Goal: Transaction & Acquisition: Purchase product/service

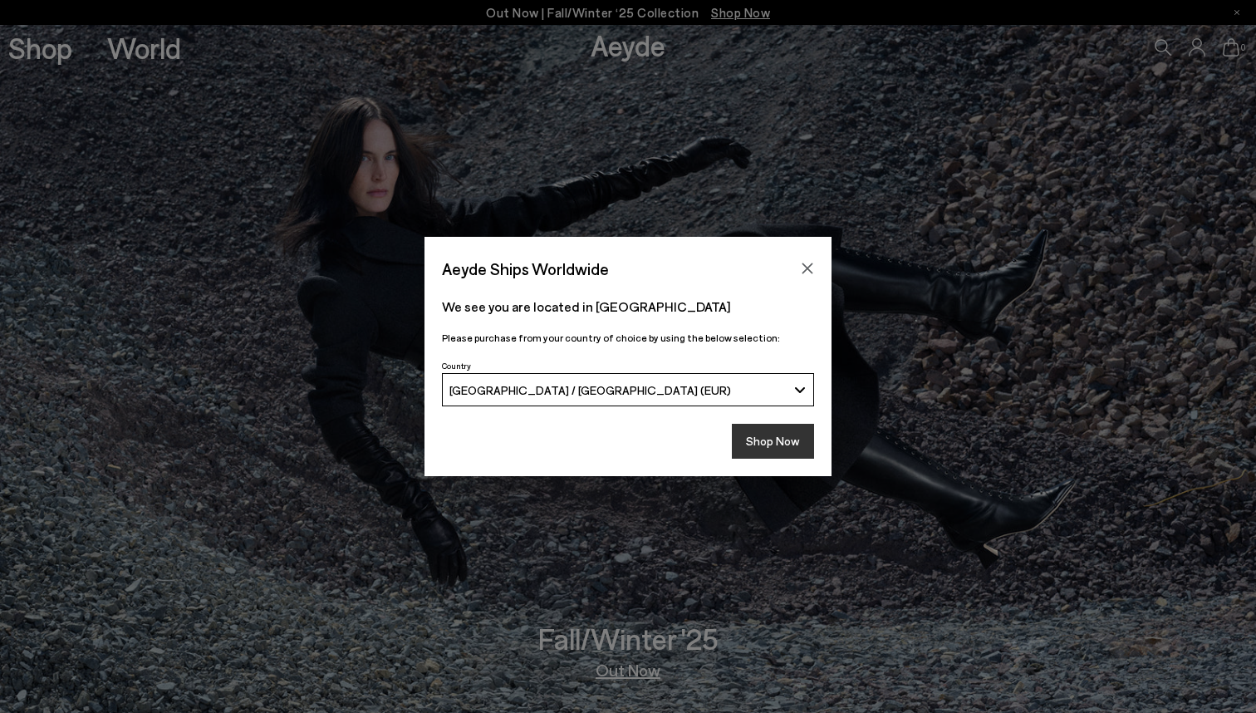
click at [763, 434] on button "Shop Now" at bounding box center [773, 441] width 82 height 35
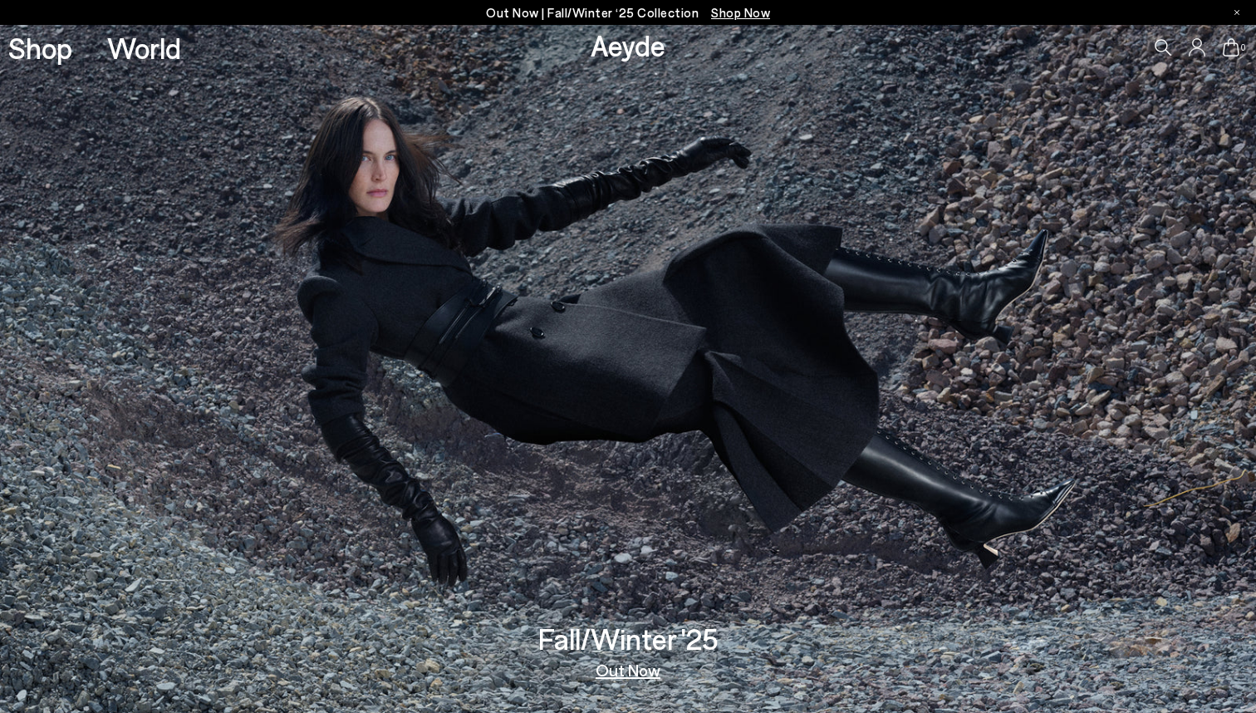
click at [22, 43] on link "Shop" at bounding box center [40, 47] width 64 height 29
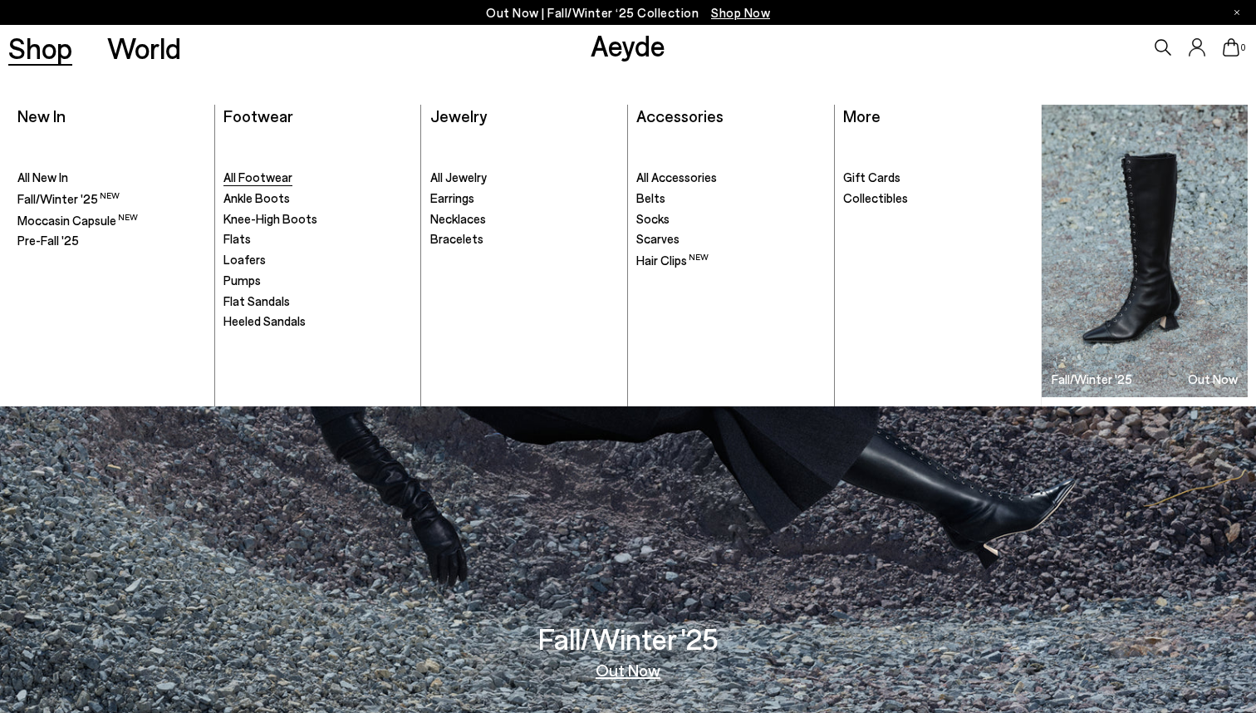
click at [264, 174] on span "All Footwear" at bounding box center [257, 176] width 69 height 15
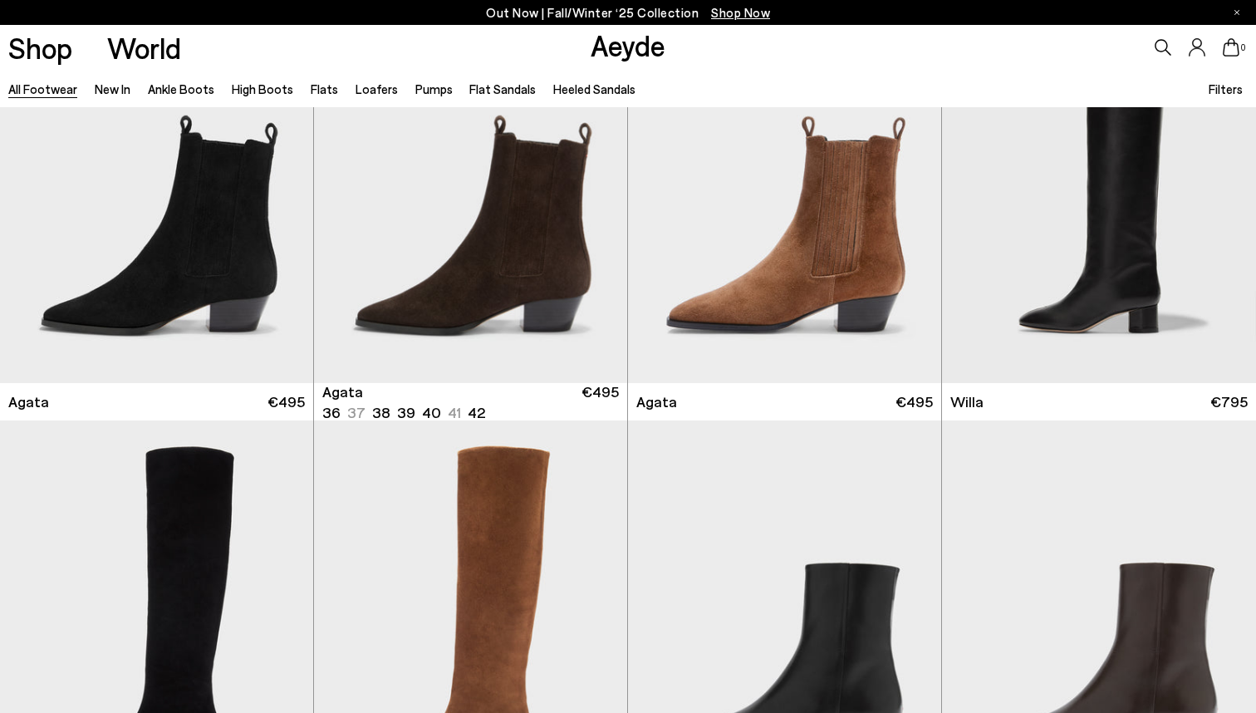
scroll to position [555, 0]
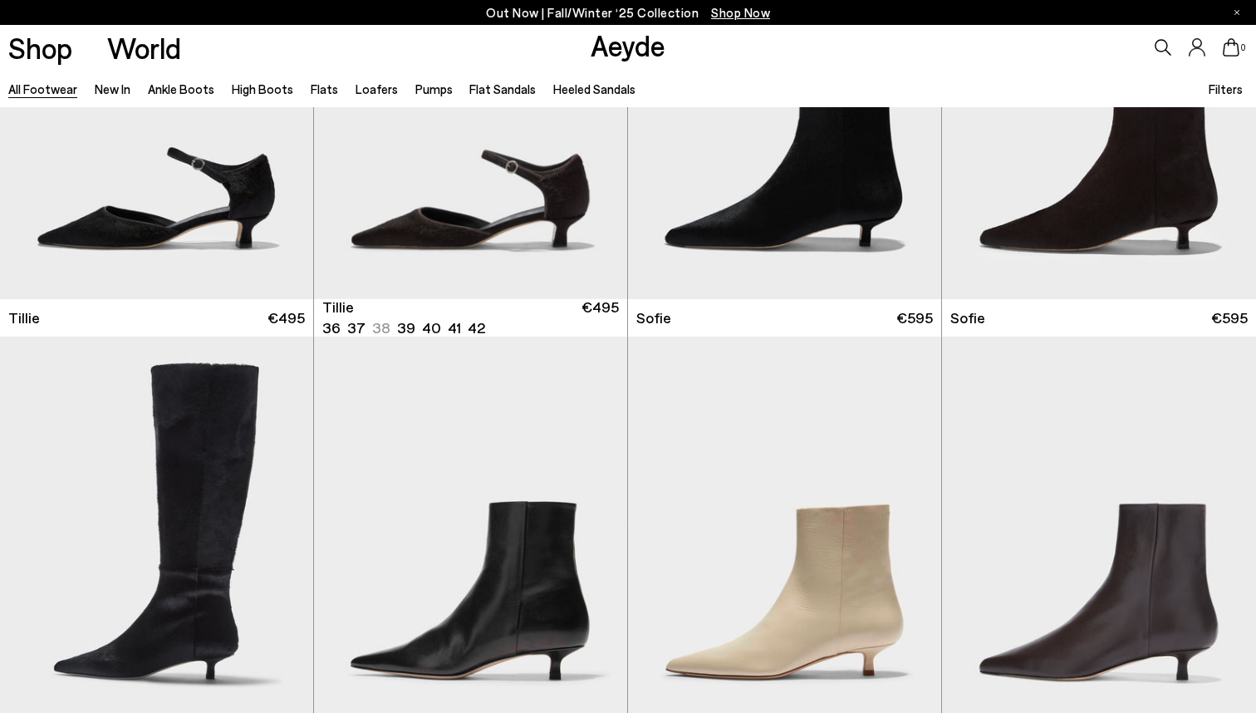
scroll to position [4985, 0]
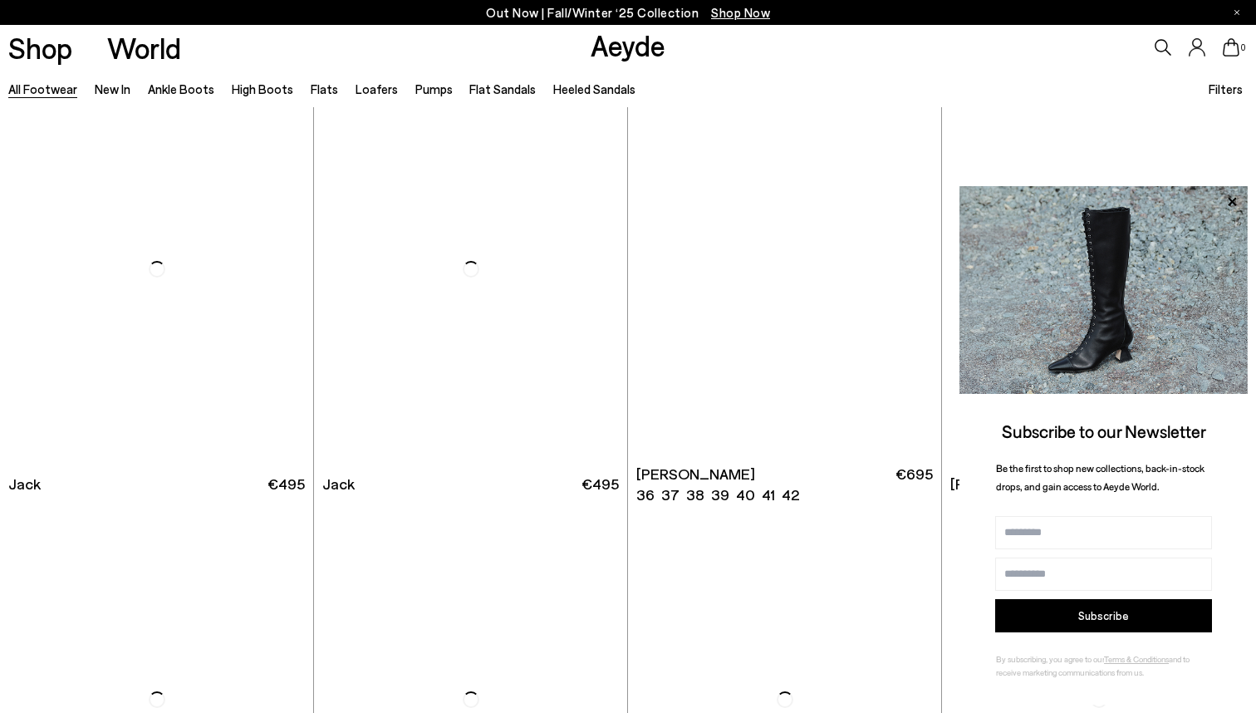
scroll to position [10814, 0]
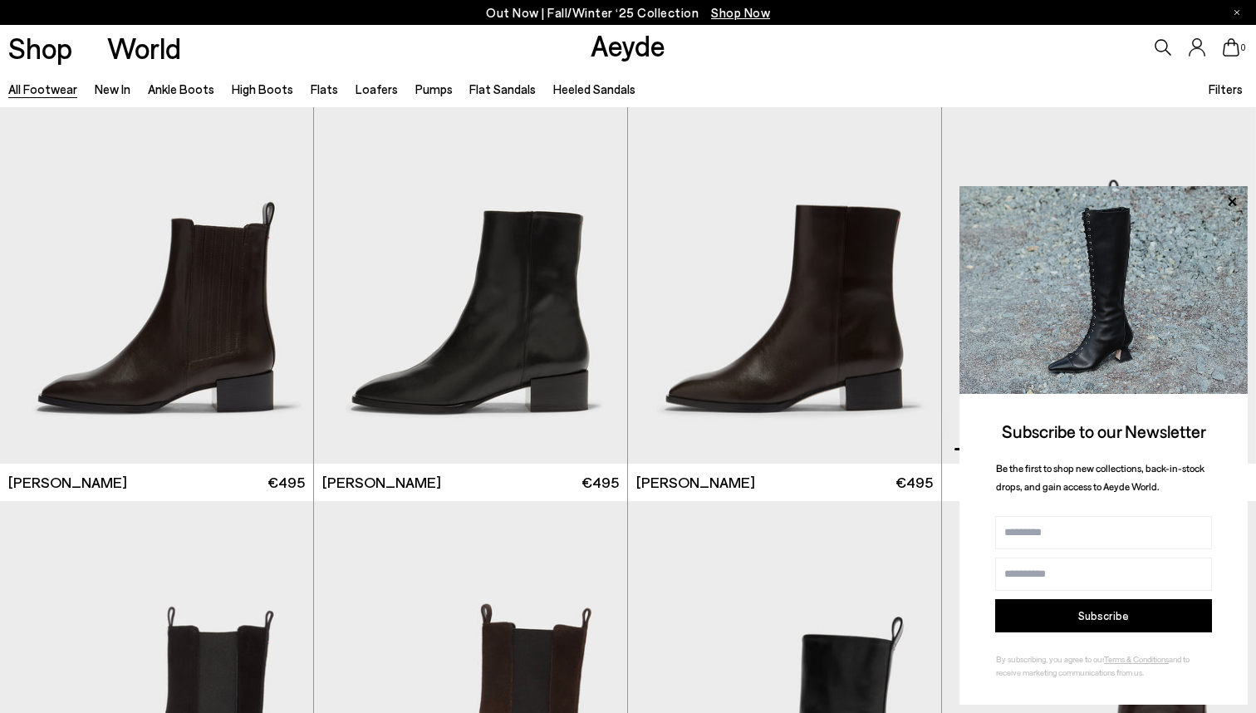
scroll to position [12106, 0]
click at [1047, 162] on img "1 / 6" at bounding box center [1099, 268] width 314 height 394
click at [1233, 197] on icon at bounding box center [1232, 202] width 22 height 22
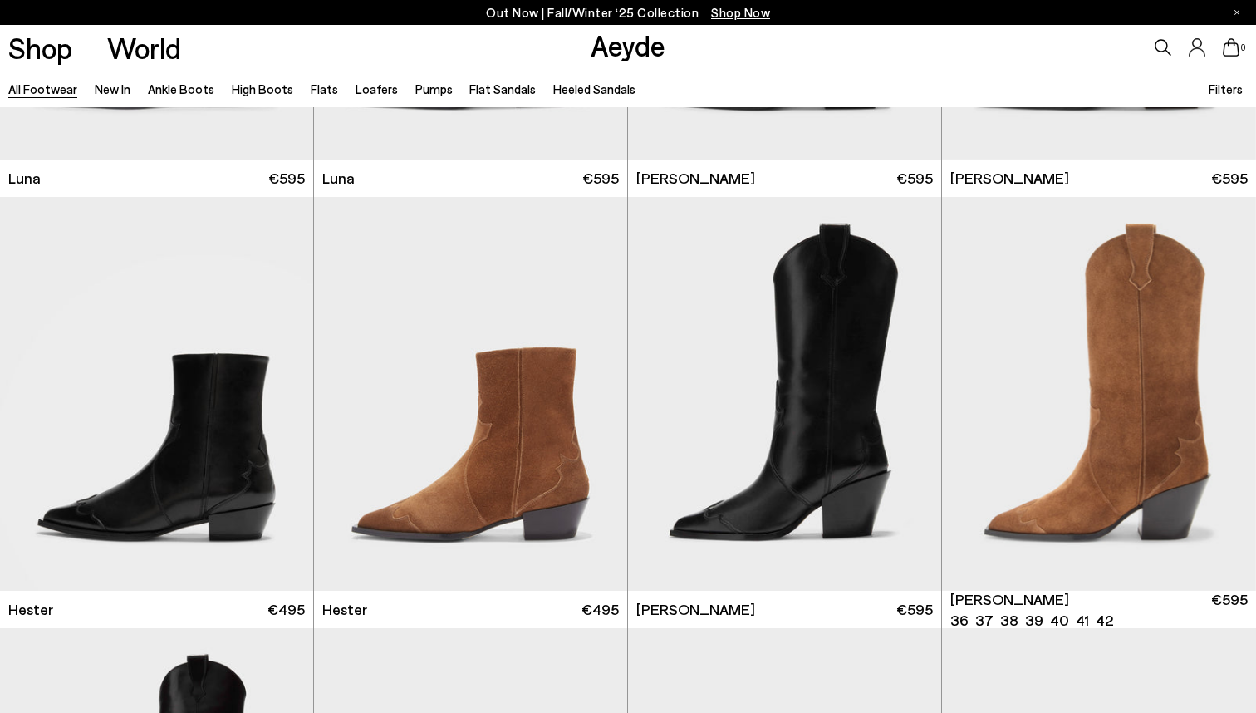
scroll to position [12845, 0]
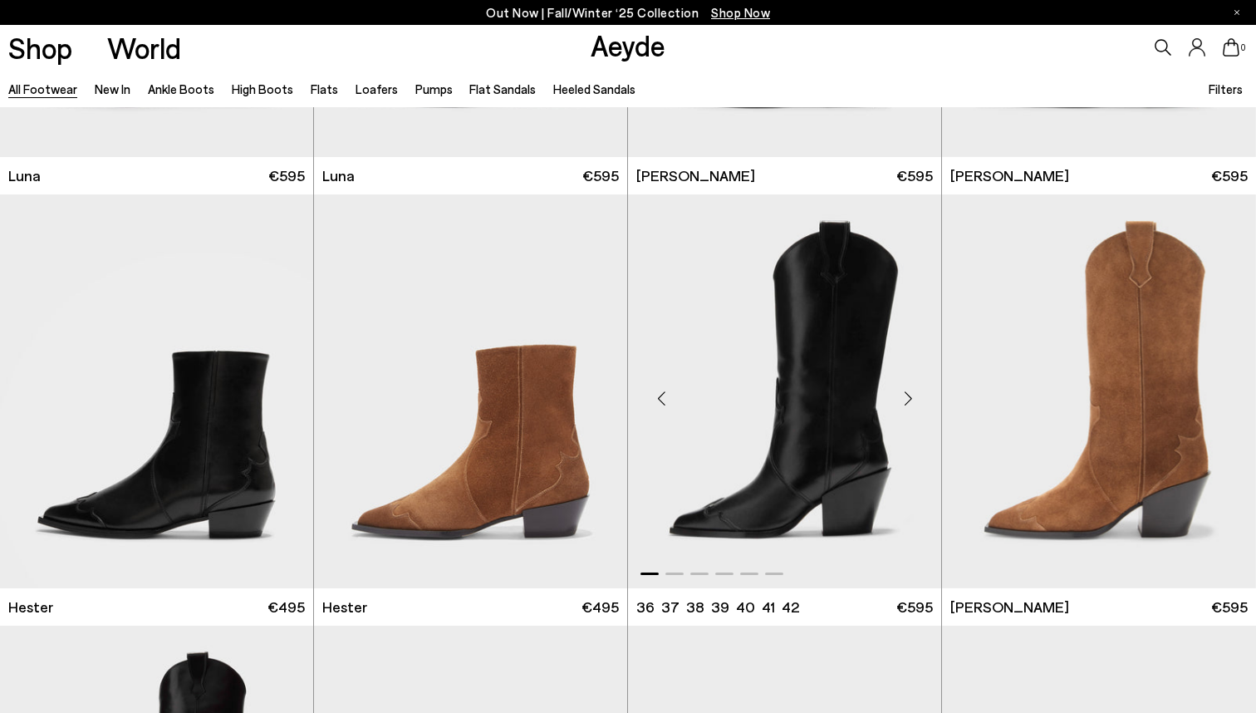
click at [912, 402] on div "Next slide" at bounding box center [908, 398] width 50 height 50
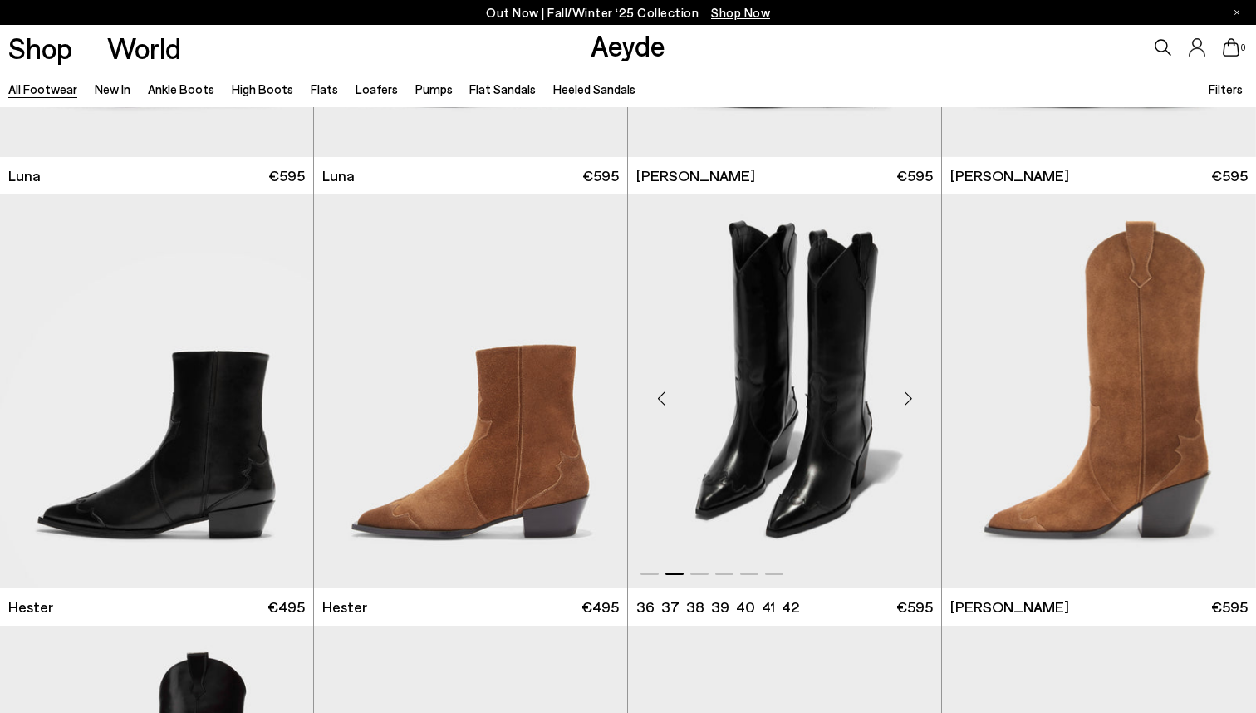
click at [912, 402] on div "Next slide" at bounding box center [908, 398] width 50 height 50
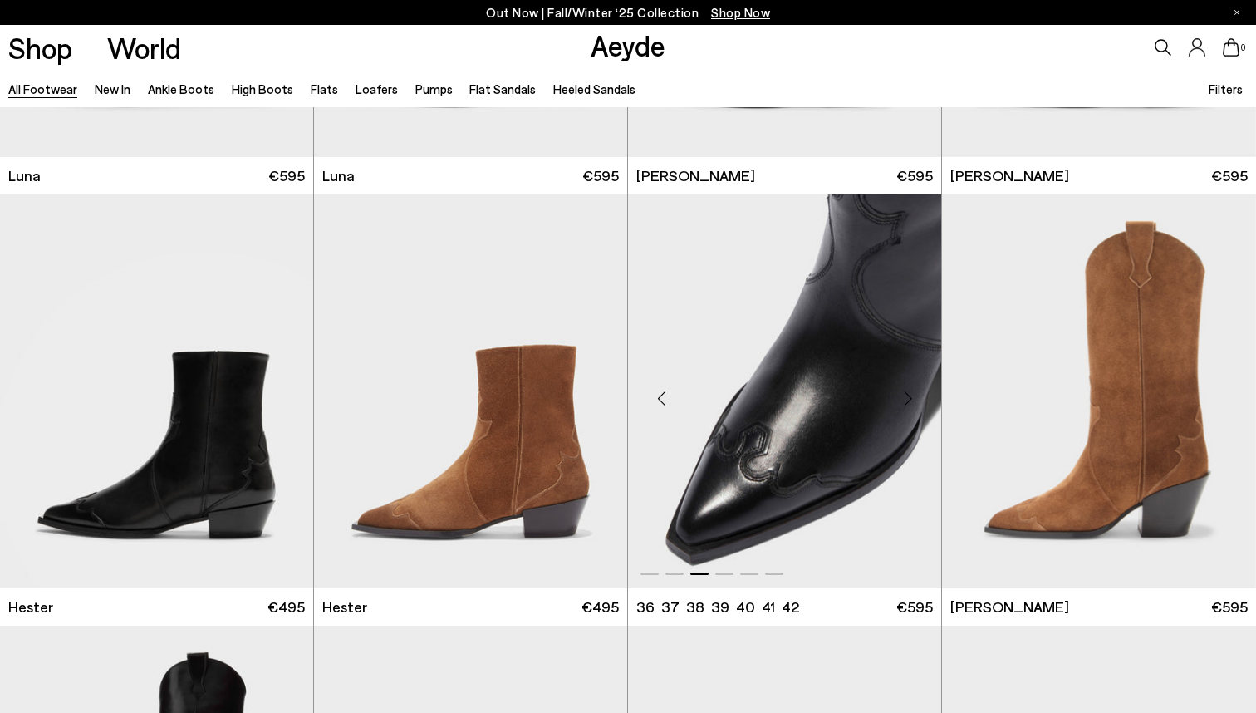
click at [912, 402] on div "Next slide" at bounding box center [908, 398] width 50 height 50
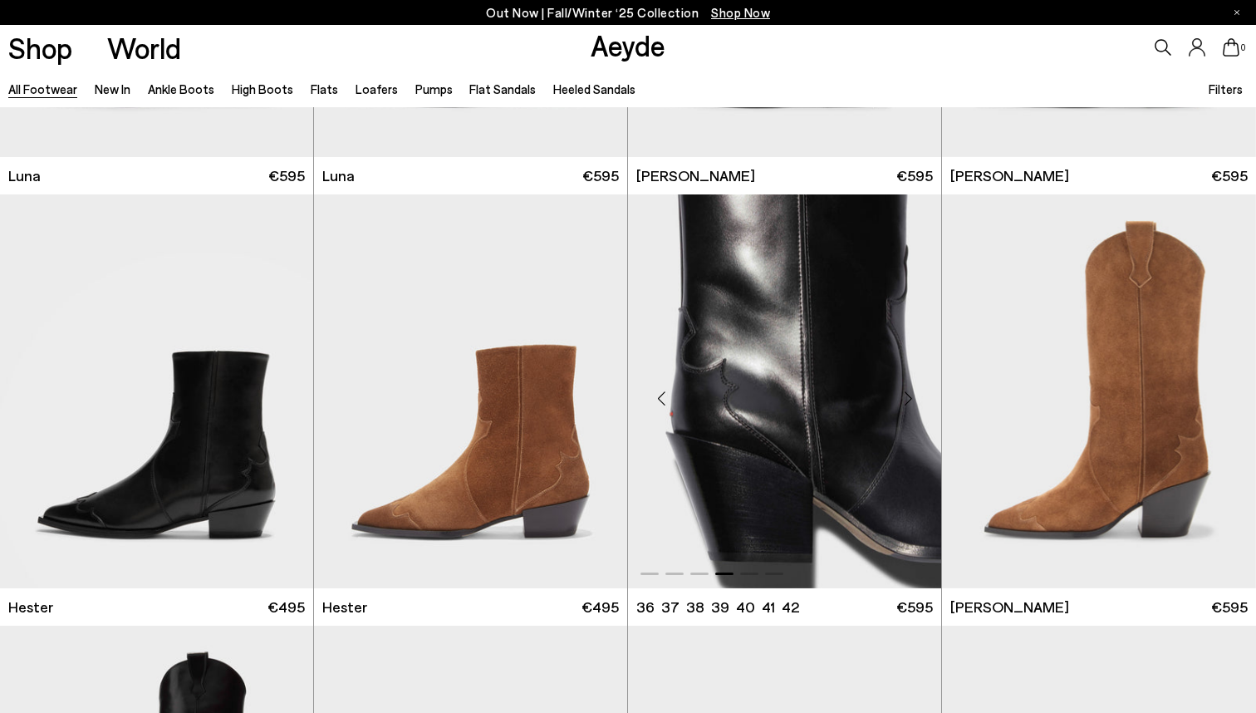
click at [912, 402] on div "Next slide" at bounding box center [908, 398] width 50 height 50
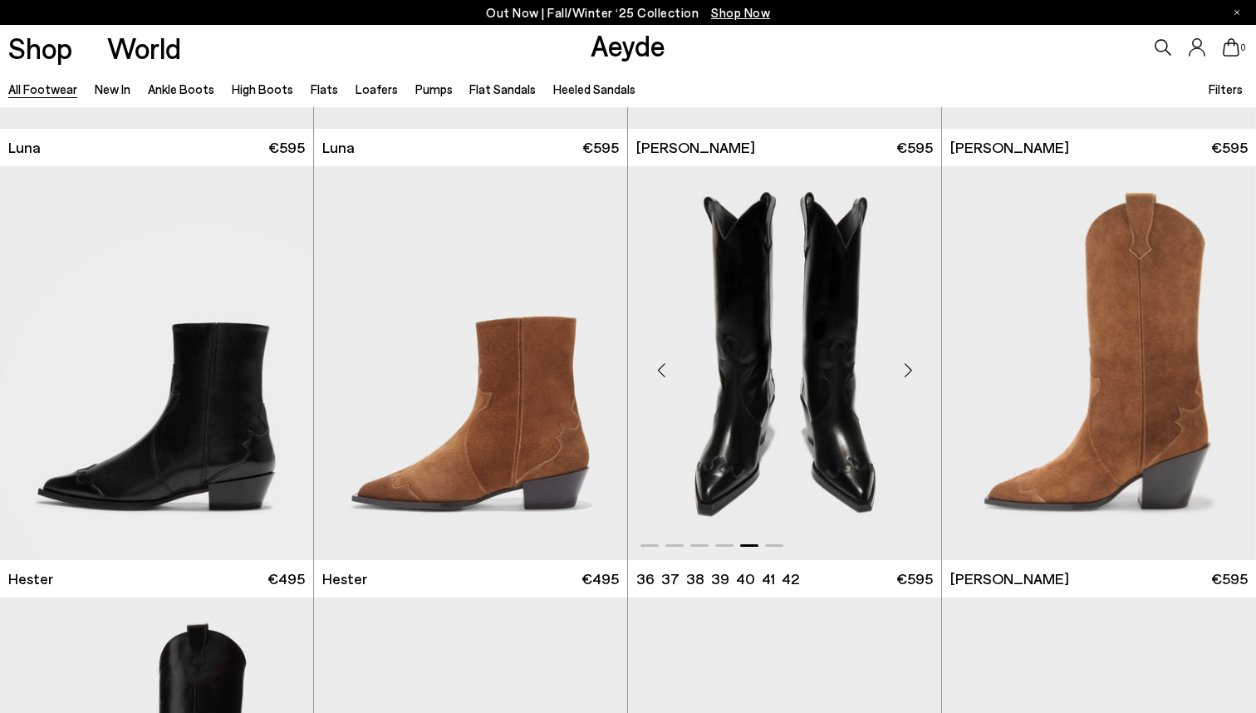
scroll to position [12894, 0]
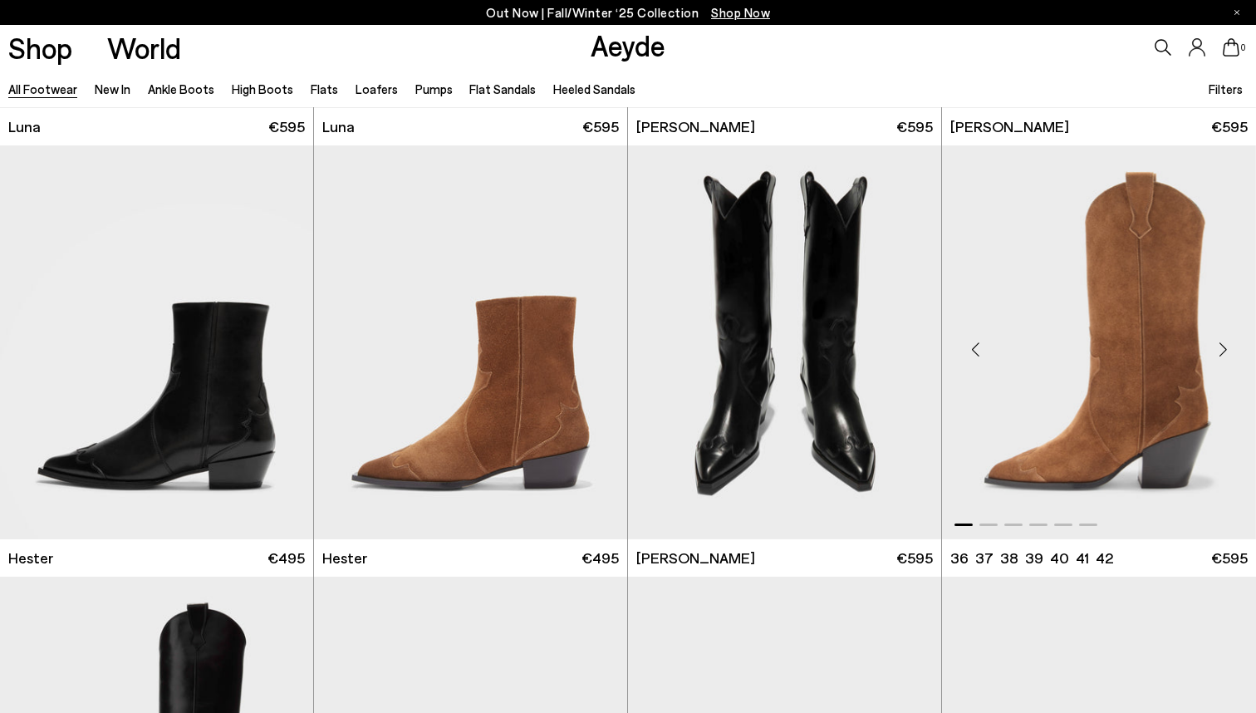
click at [1225, 352] on div "Next slide" at bounding box center [1223, 349] width 50 height 50
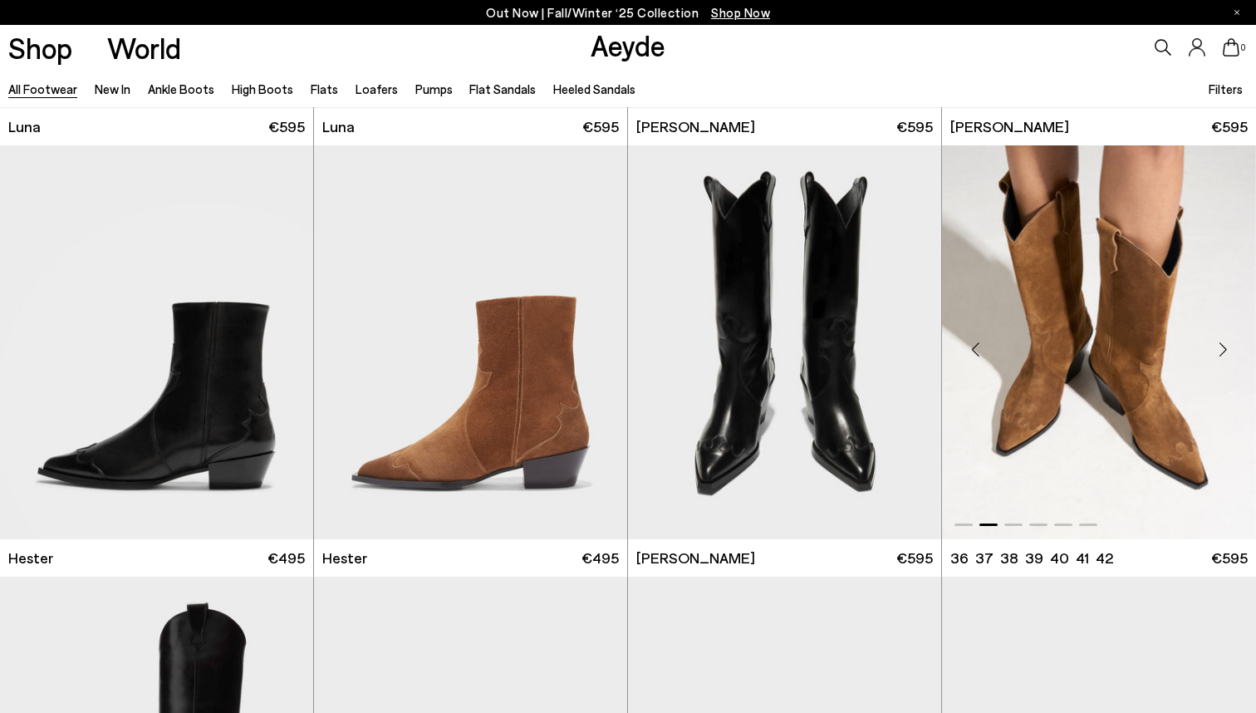
click at [1225, 352] on div "Next slide" at bounding box center [1223, 349] width 50 height 50
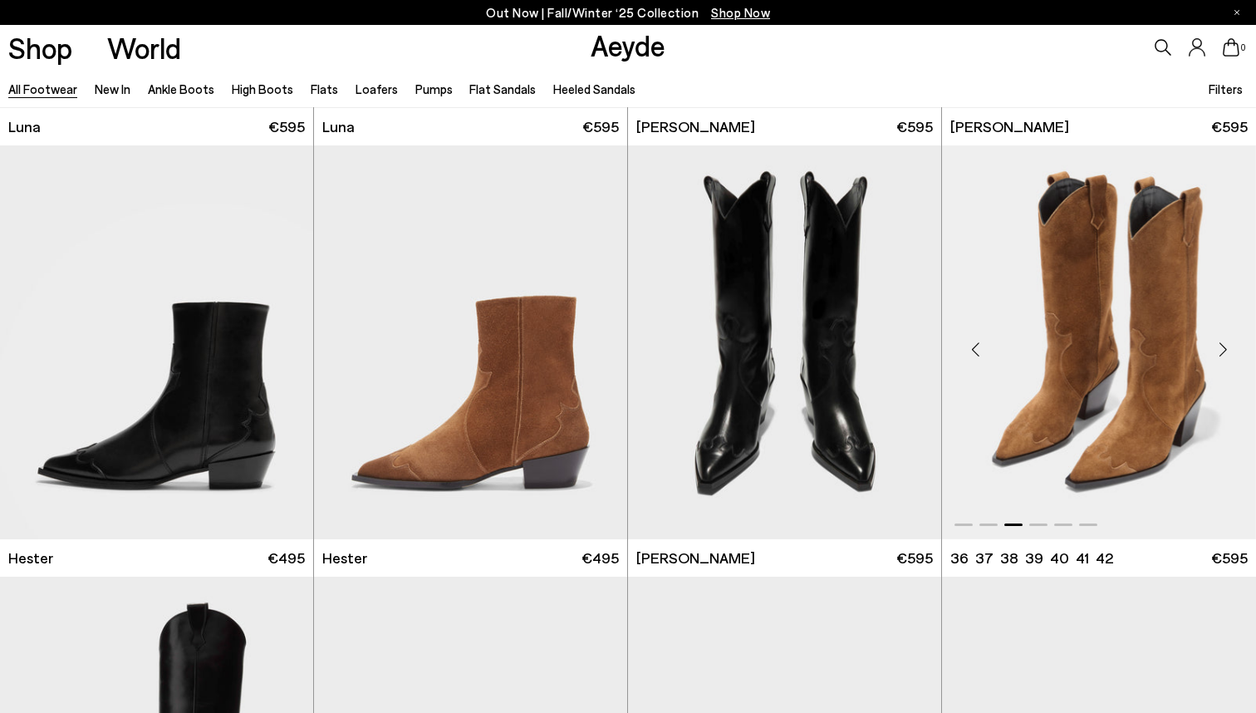
click at [1225, 352] on div "Next slide" at bounding box center [1223, 349] width 50 height 50
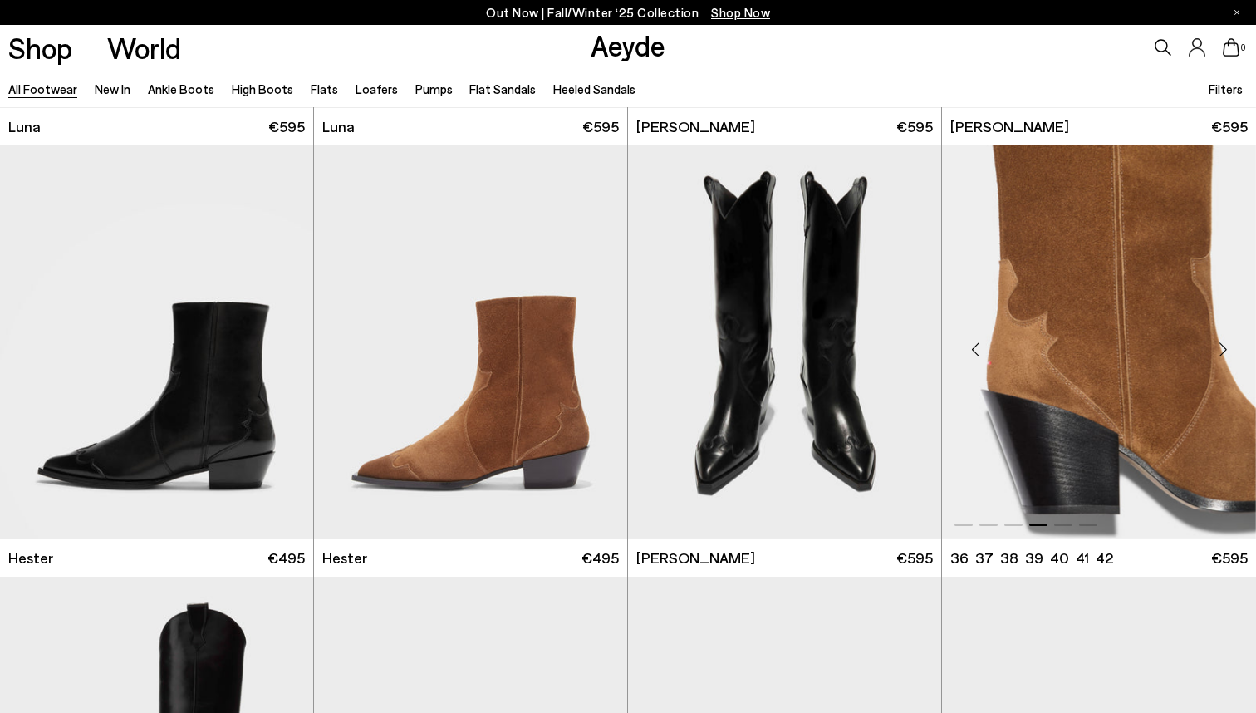
click at [1225, 352] on div "Next slide" at bounding box center [1223, 349] width 50 height 50
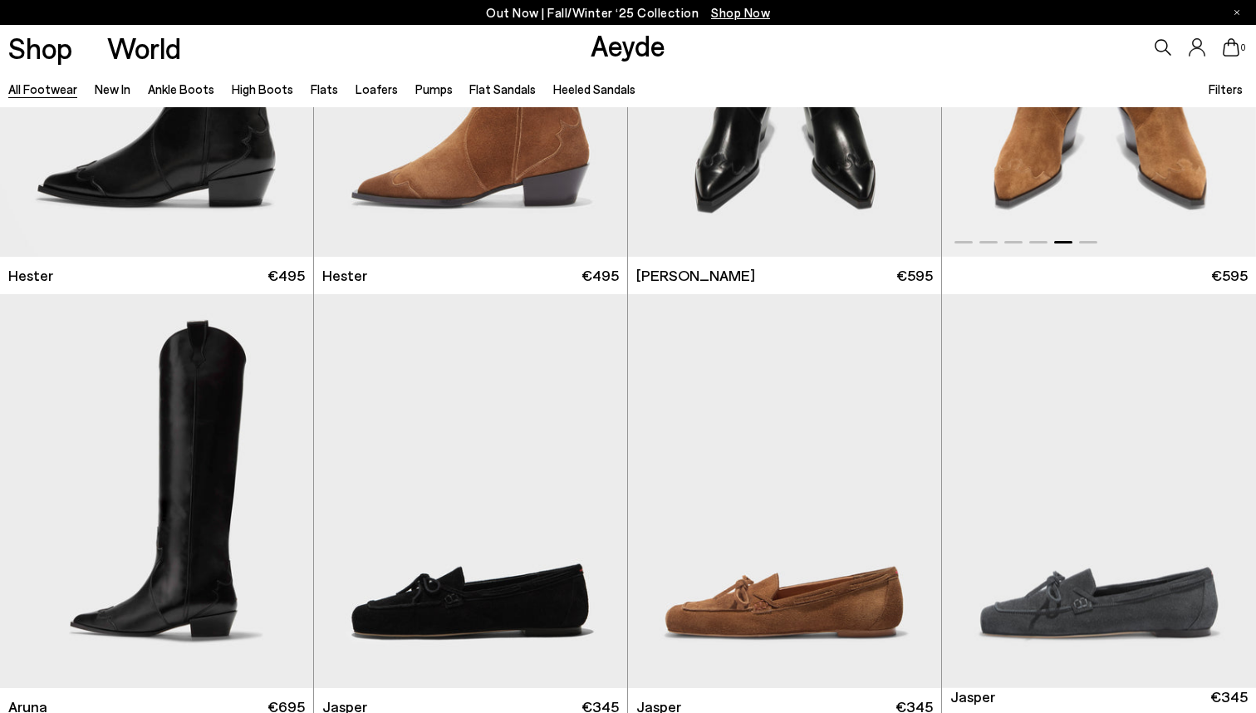
scroll to position [13209, 0]
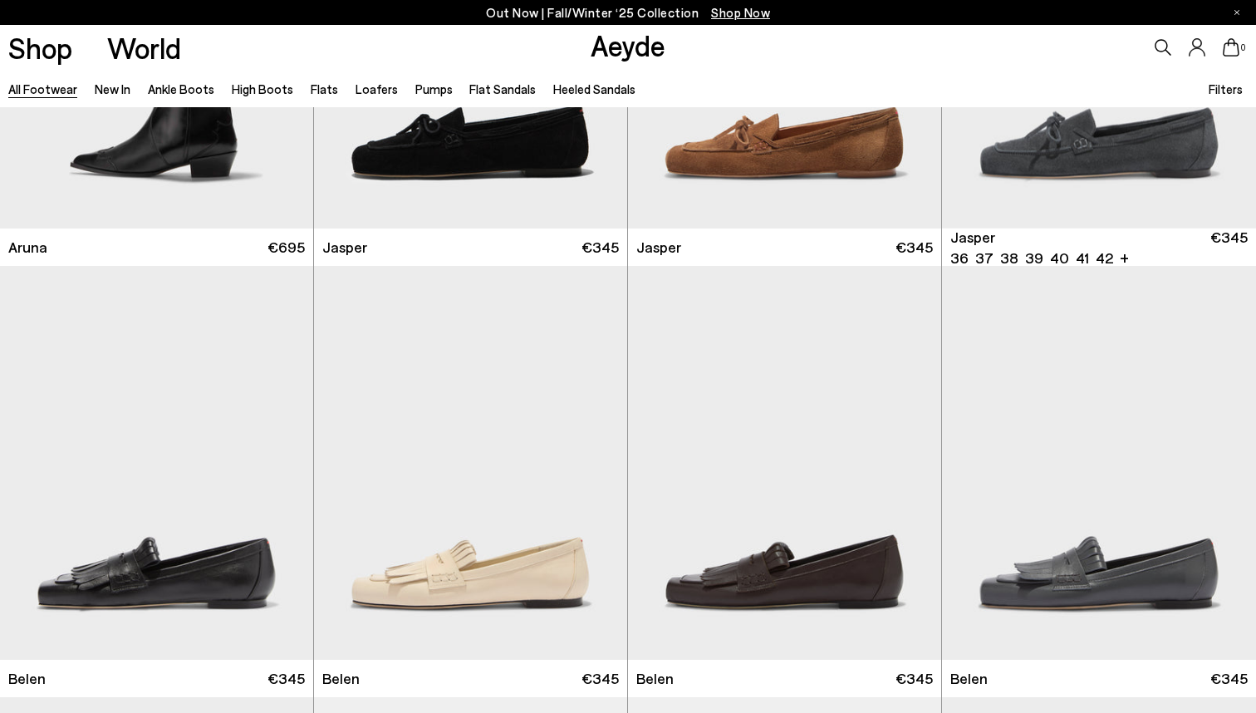
scroll to position [13641, 0]
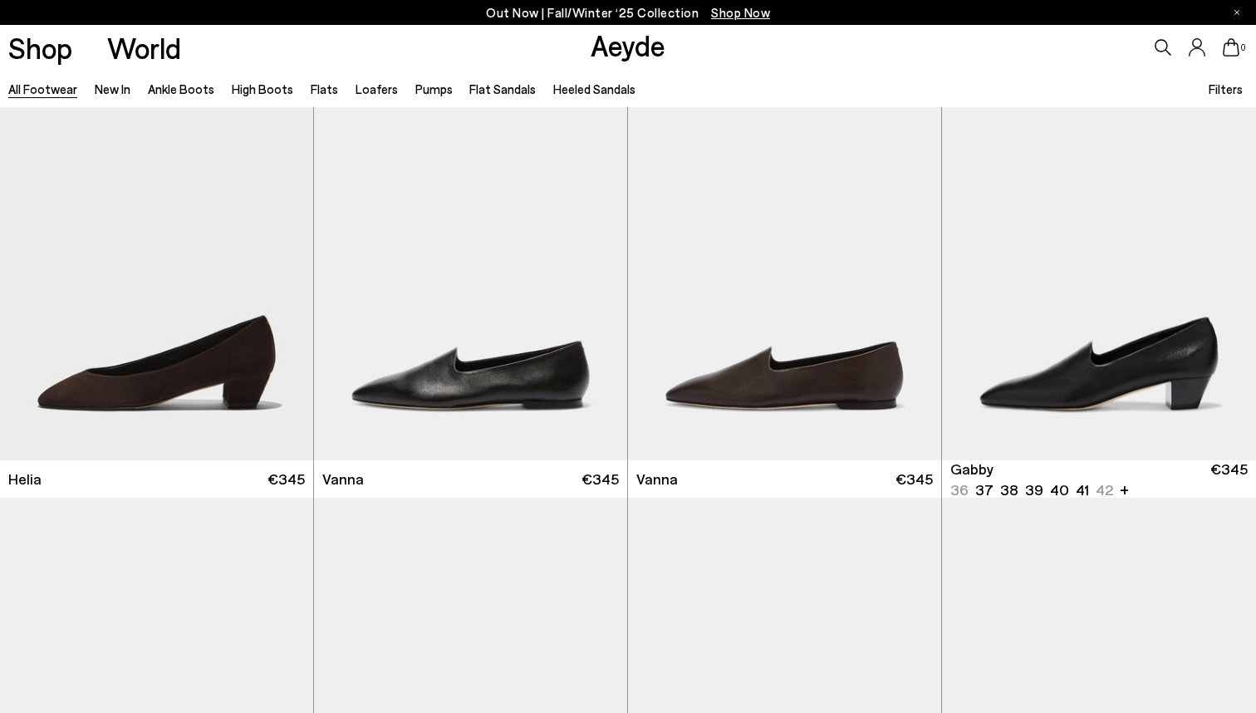
scroll to position [16878, 0]
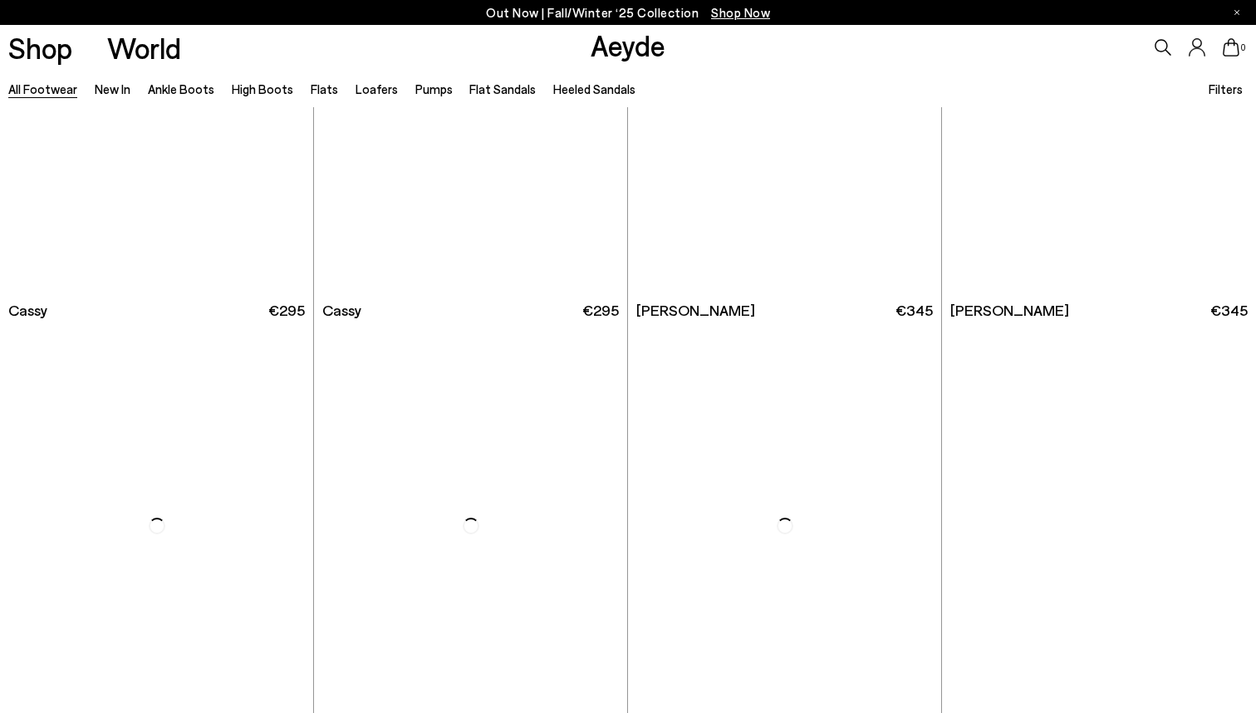
scroll to position [20899, 0]
